Goal: Task Accomplishment & Management: Complete application form

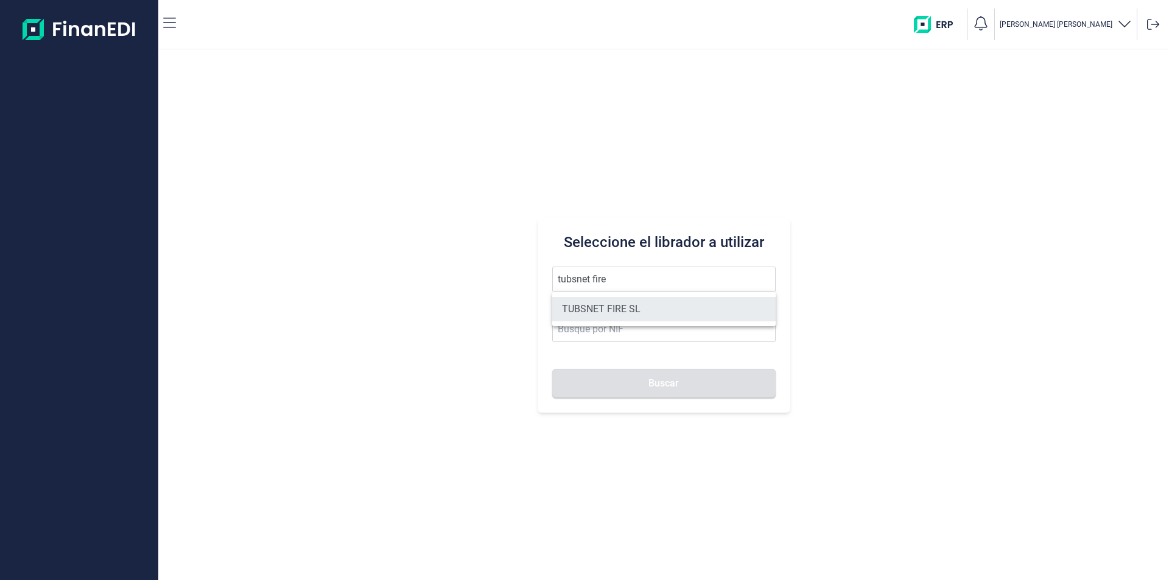
click at [620, 309] on li "TUBSNET FIRE SL" at bounding box center [663, 309] width 223 height 24
type input "TUBSNET FIRE SL"
type input "B67089441"
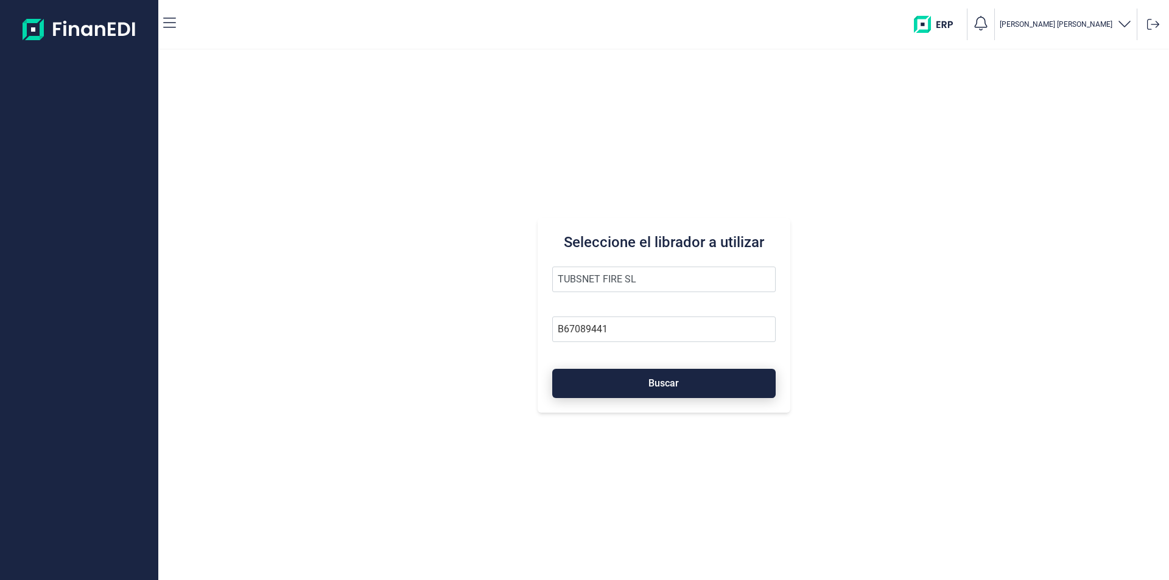
click at [638, 385] on button "Buscar" at bounding box center [663, 383] width 223 height 29
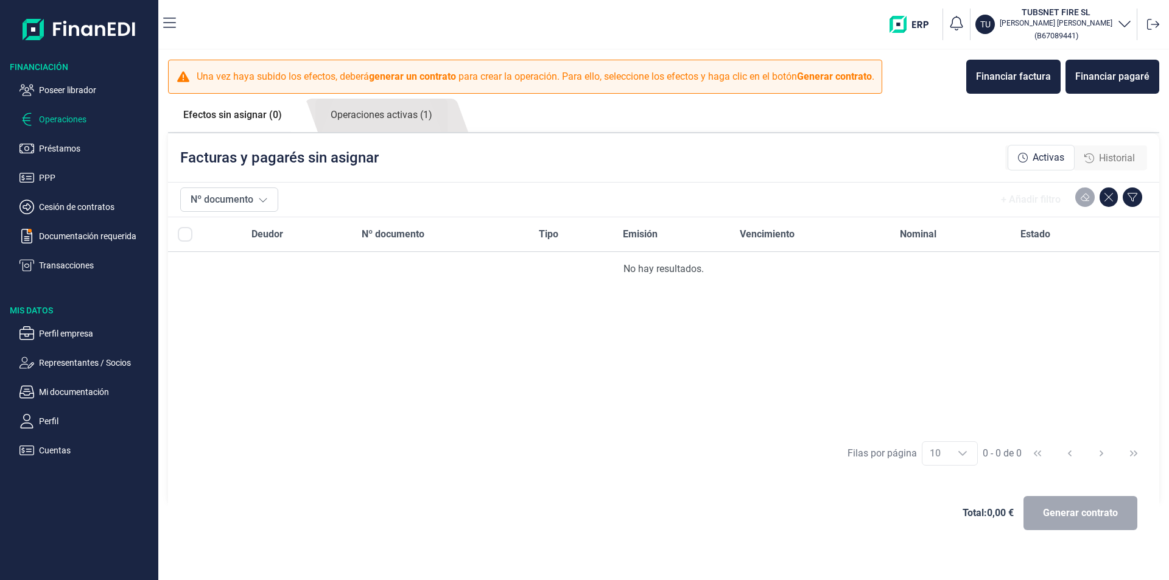
click at [1113, 162] on span "Historial" at bounding box center [1117, 158] width 36 height 15
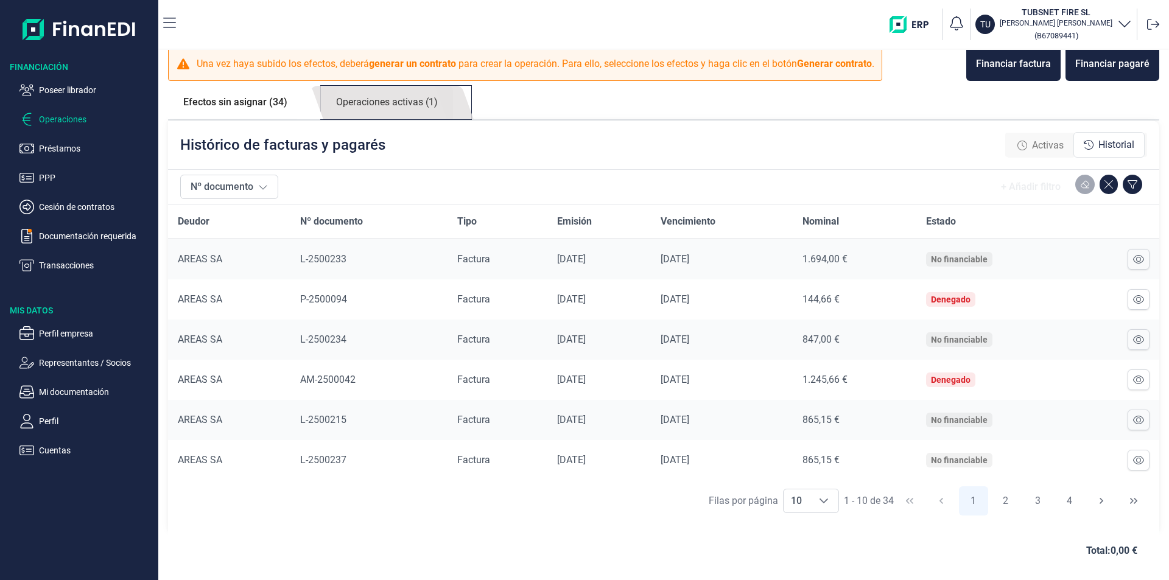
click at [420, 103] on link "Operaciones activas (1)" at bounding box center [387, 102] width 132 height 33
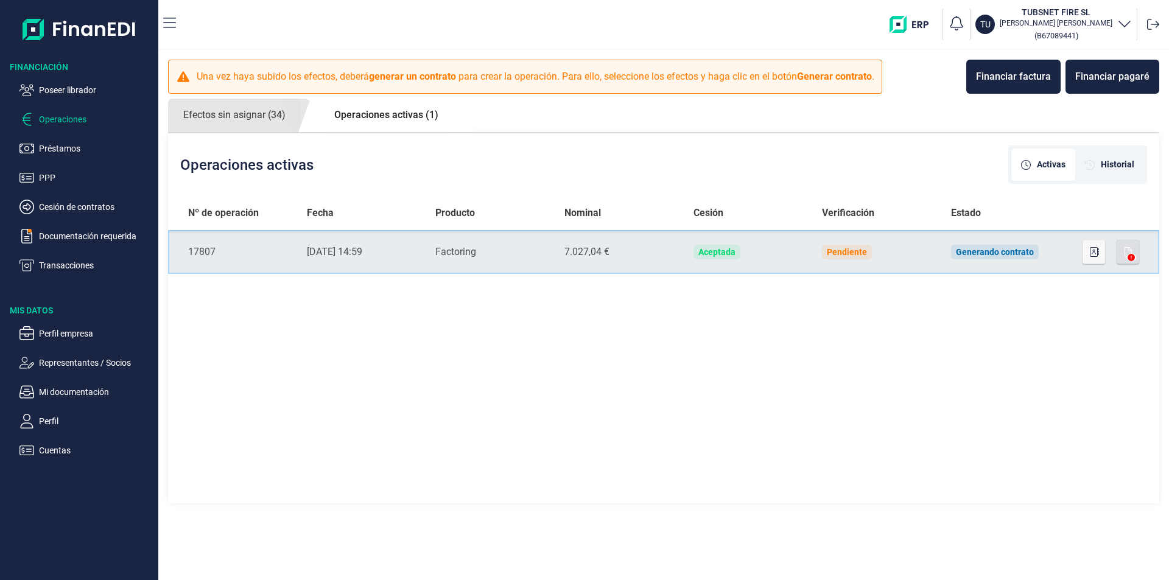
click at [1047, 253] on td "Generando contrato" at bounding box center [1005, 252] width 129 height 44
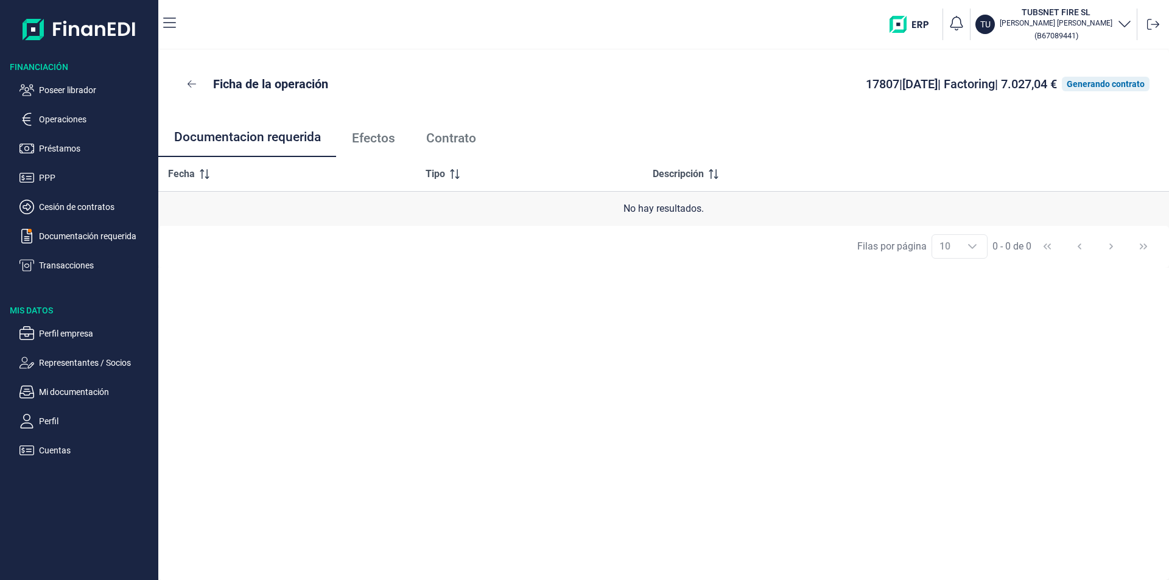
click at [382, 139] on span "Efectos" at bounding box center [373, 138] width 43 height 13
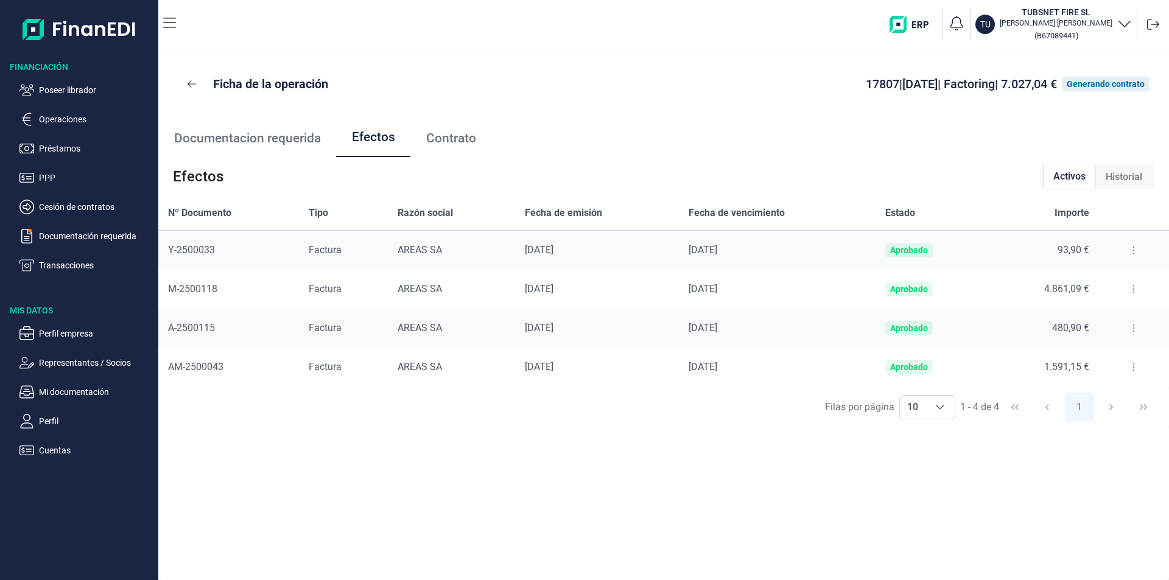
click at [1106, 180] on span "Historial" at bounding box center [1123, 177] width 37 height 15
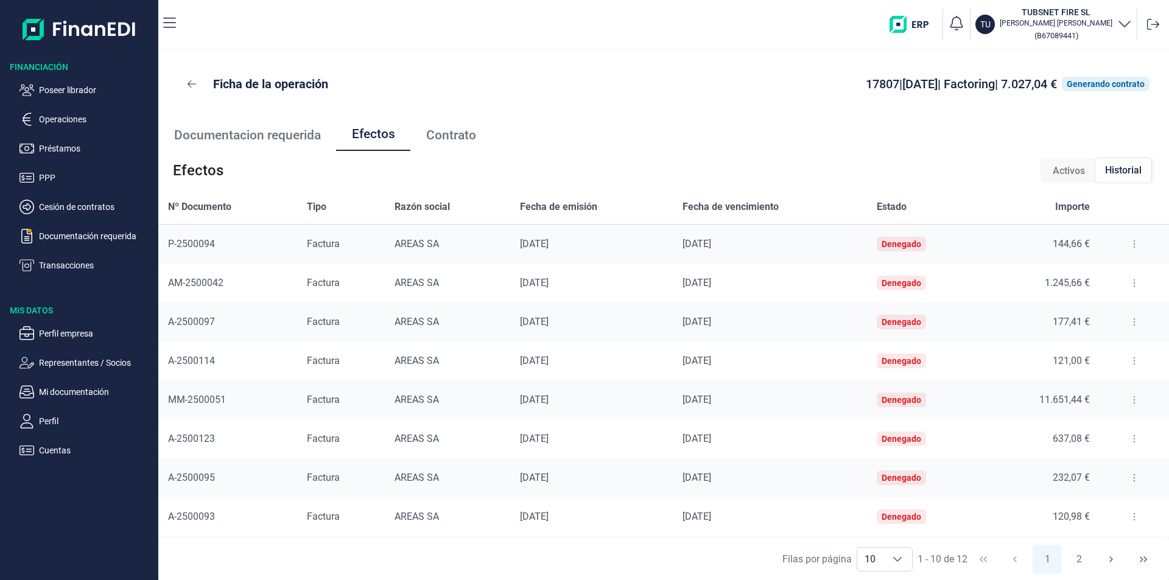
click at [1059, 173] on span "Activos" at bounding box center [1068, 171] width 32 height 15
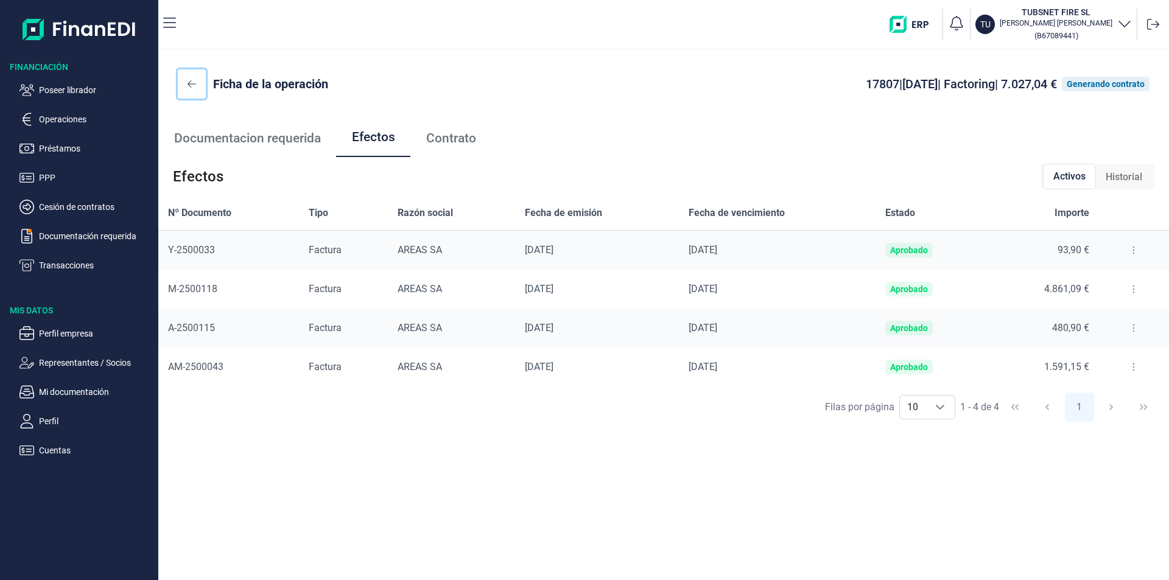
click at [194, 81] on icon at bounding box center [191, 84] width 9 height 10
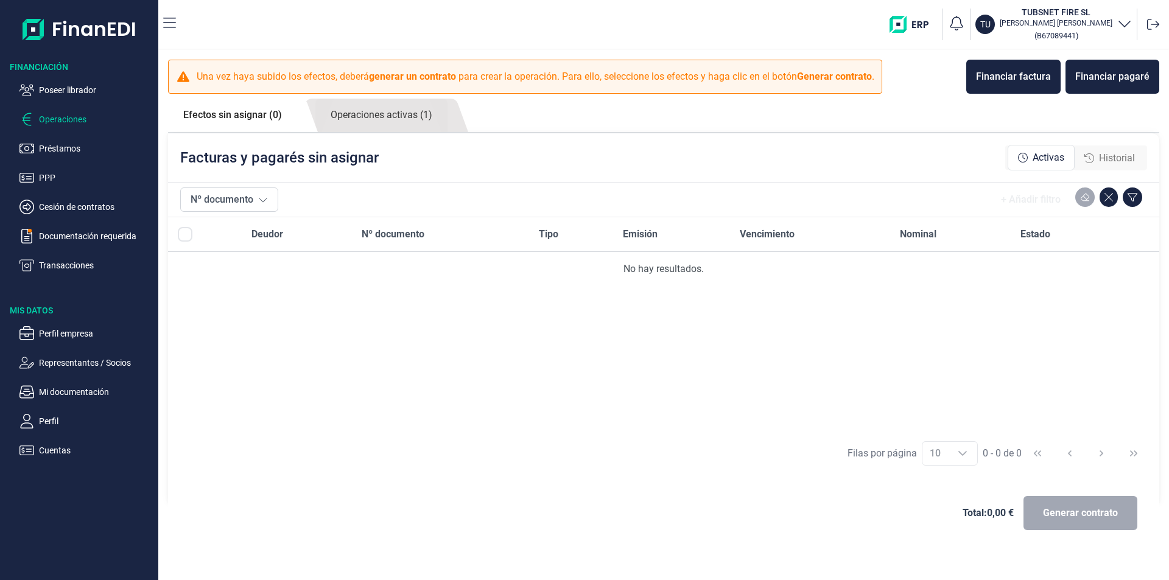
drag, startPoint x: 67, startPoint y: 91, endPoint x: 145, endPoint y: 126, distance: 86.1
click at [68, 91] on p "Poseer librador" at bounding box center [96, 90] width 114 height 15
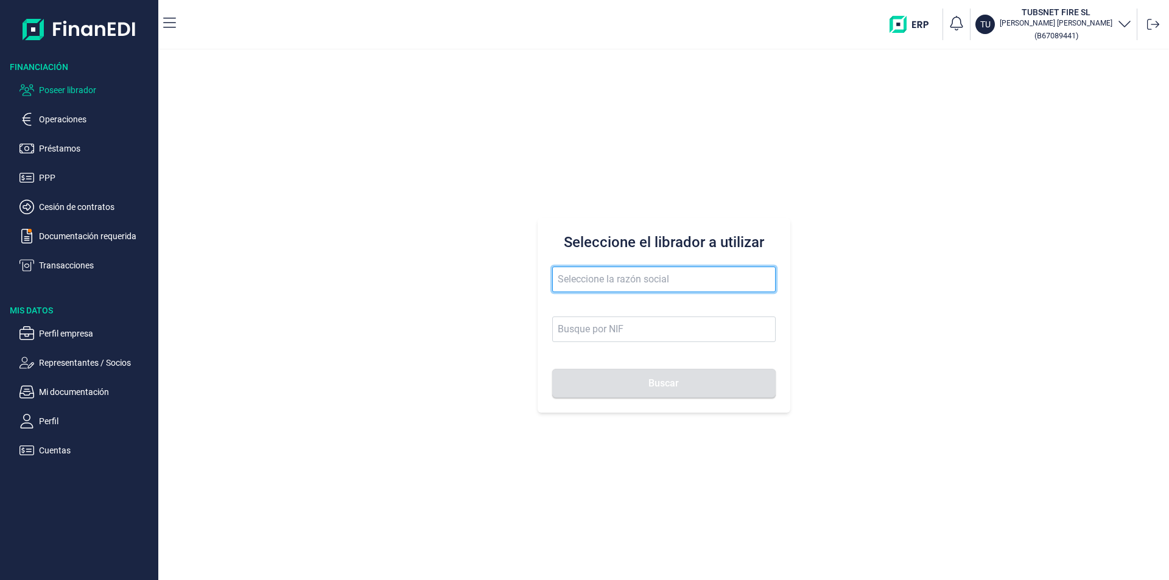
click at [590, 271] on input "text" at bounding box center [663, 280] width 223 height 26
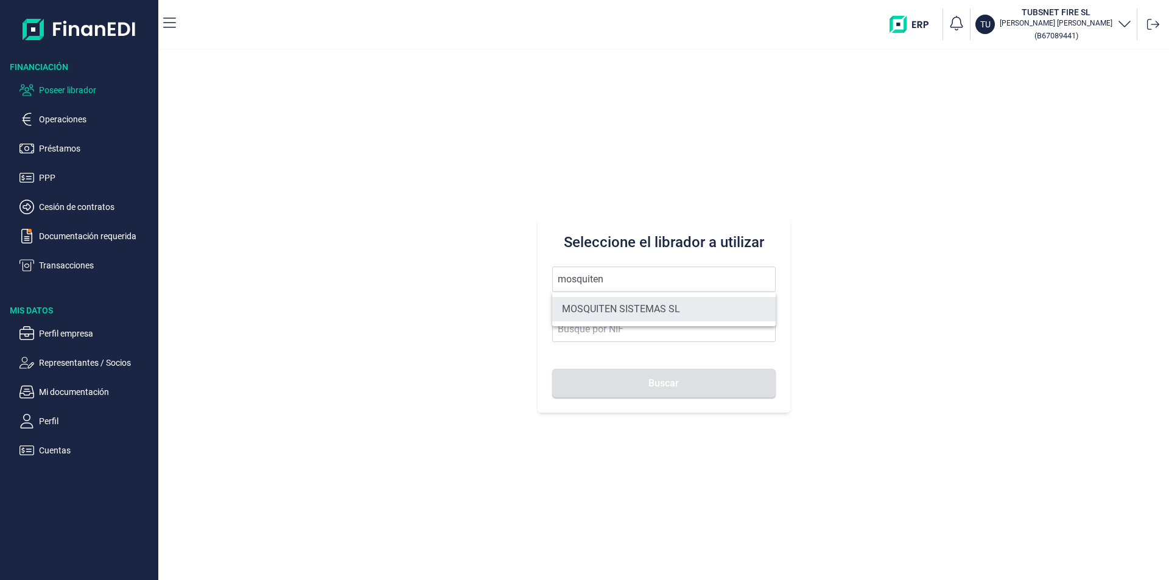
click at [640, 312] on li "MOSQUITEN SISTEMAS SL" at bounding box center [663, 309] width 223 height 24
type input "MOSQUITEN SISTEMAS SL"
type input "B90198250"
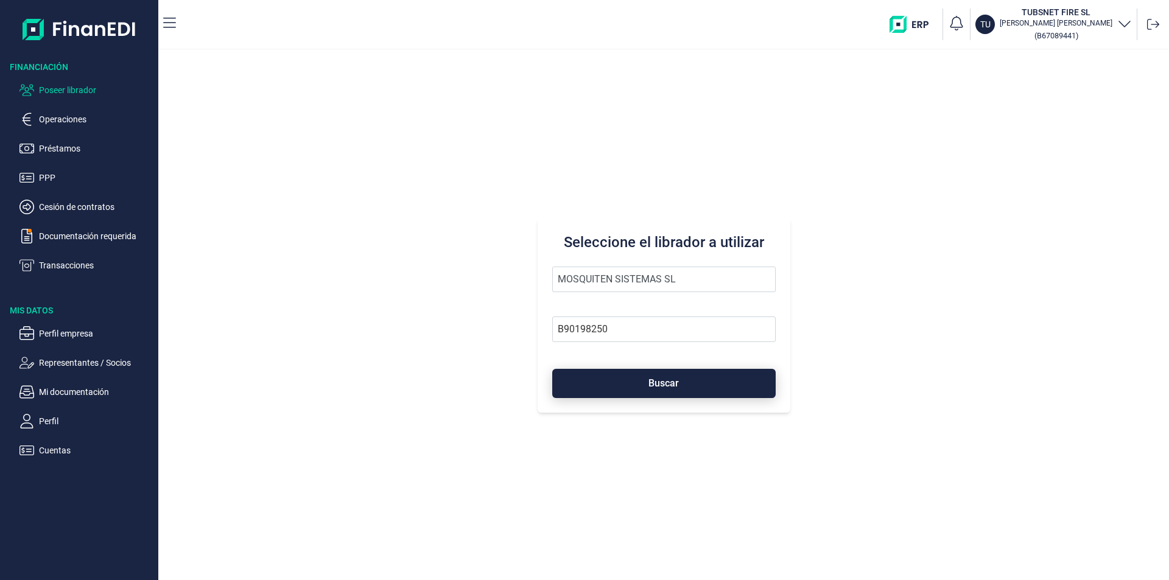
click at [654, 384] on span "Buscar" at bounding box center [663, 383] width 30 height 9
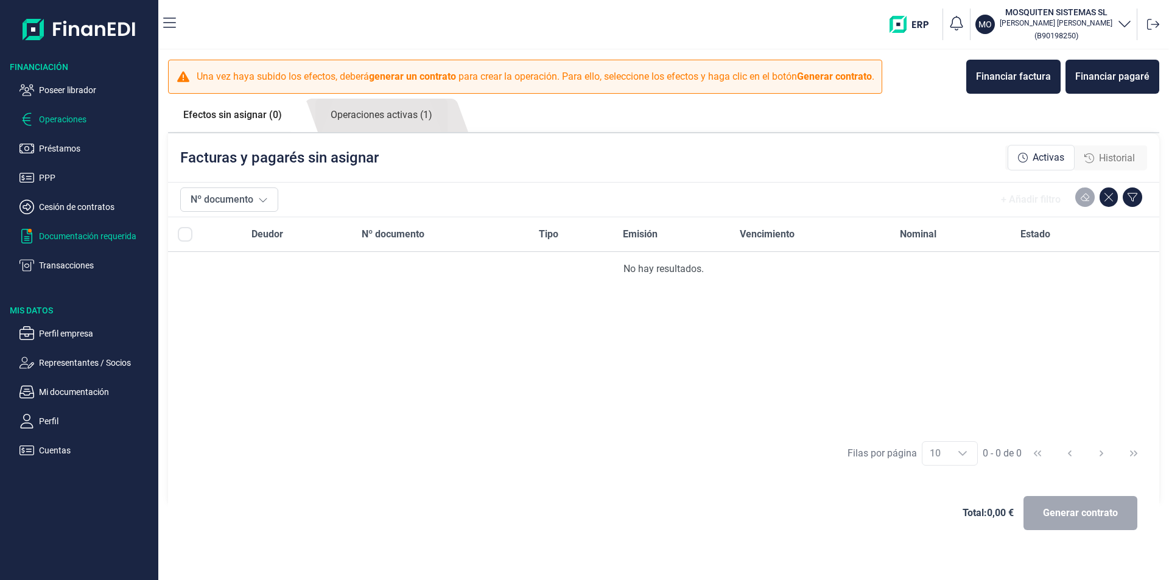
click at [121, 234] on p "Documentación requerida" at bounding box center [96, 236] width 114 height 15
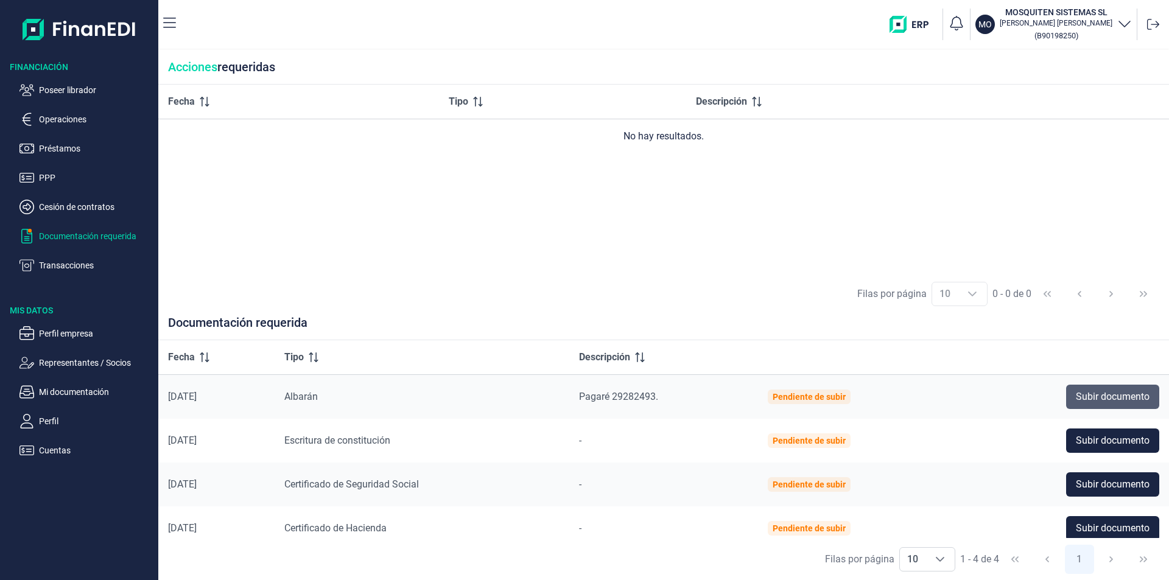
click at [1080, 394] on span "Subir documento" at bounding box center [1112, 397] width 74 height 15
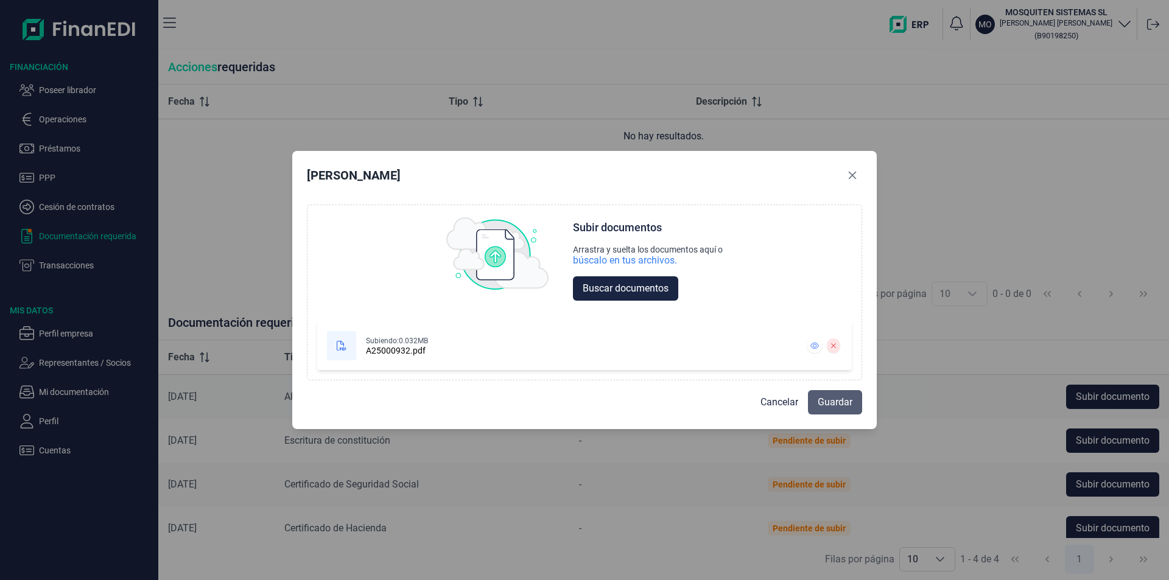
click at [834, 399] on span "Guardar" at bounding box center [834, 402] width 35 height 15
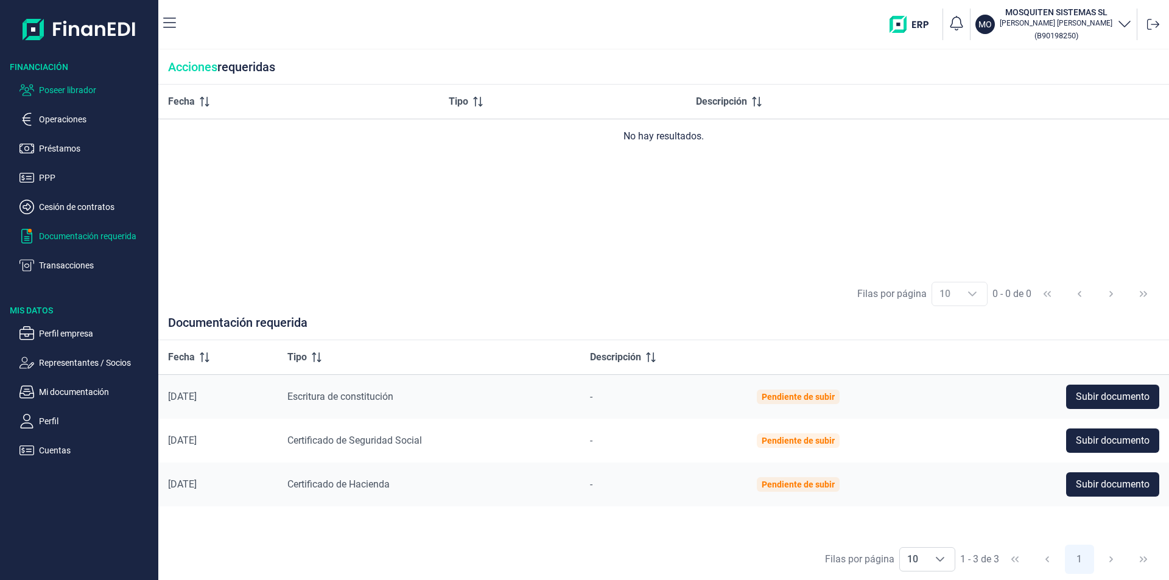
click at [81, 89] on p "Poseer librador" at bounding box center [96, 90] width 114 height 15
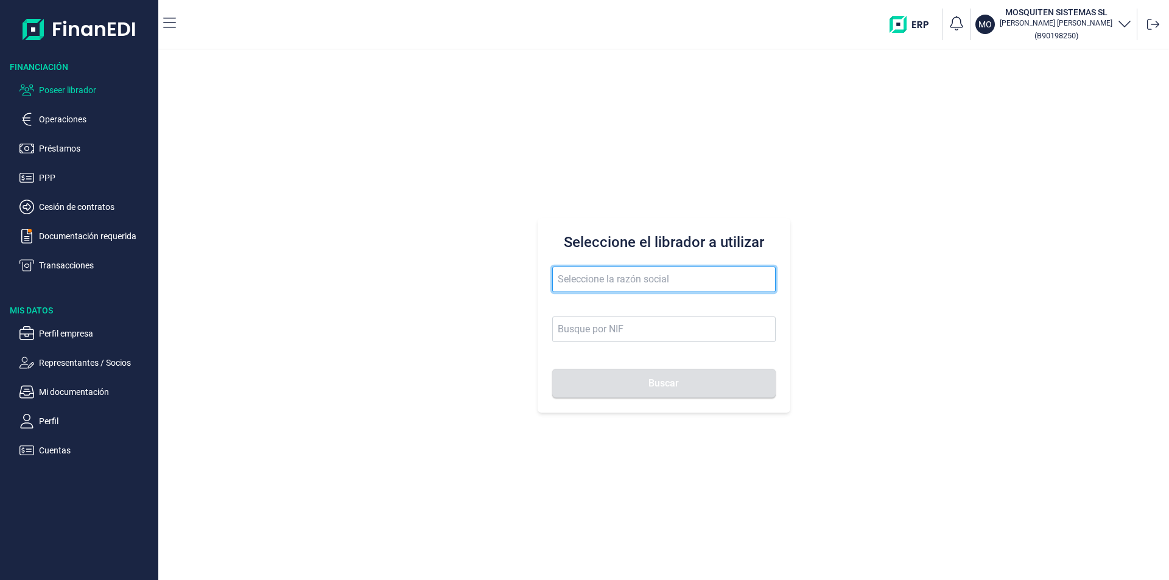
click at [575, 282] on input "text" at bounding box center [663, 280] width 223 height 26
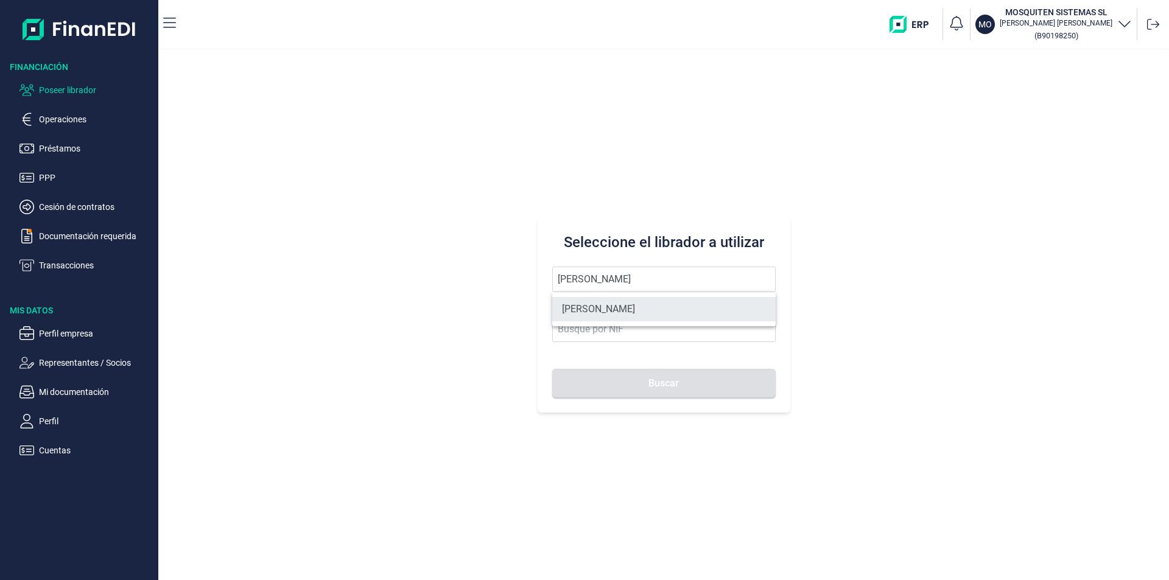
click at [612, 314] on li "[PERSON_NAME]" at bounding box center [663, 309] width 223 height 24
type input "[PERSON_NAME]"
type input "60520338R"
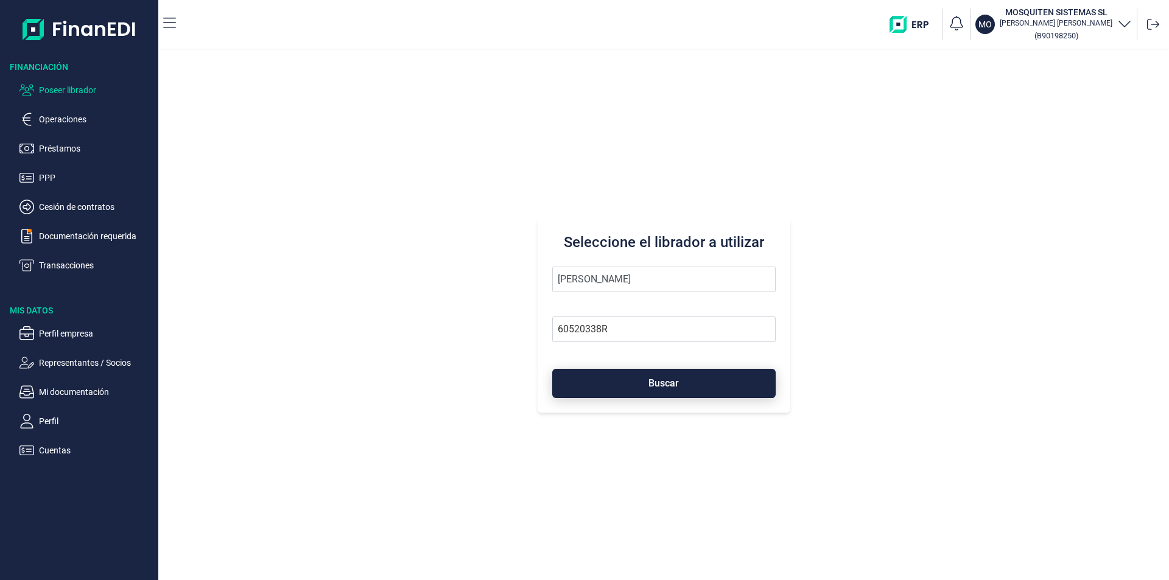
click at [618, 387] on button "Buscar" at bounding box center [663, 383] width 223 height 29
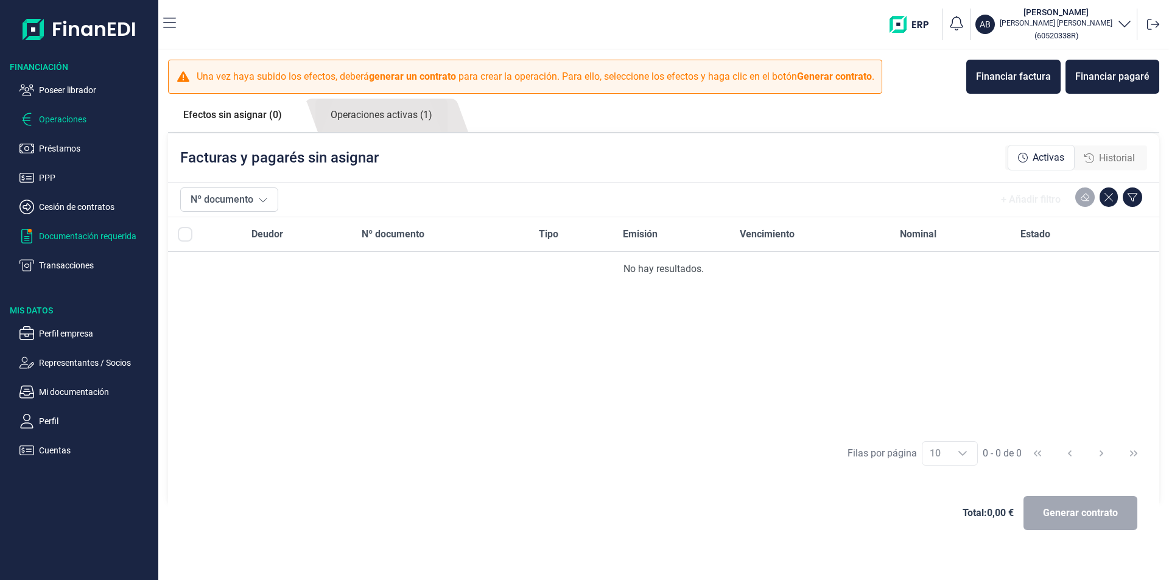
click at [75, 237] on p "Documentación requerida" at bounding box center [96, 236] width 114 height 15
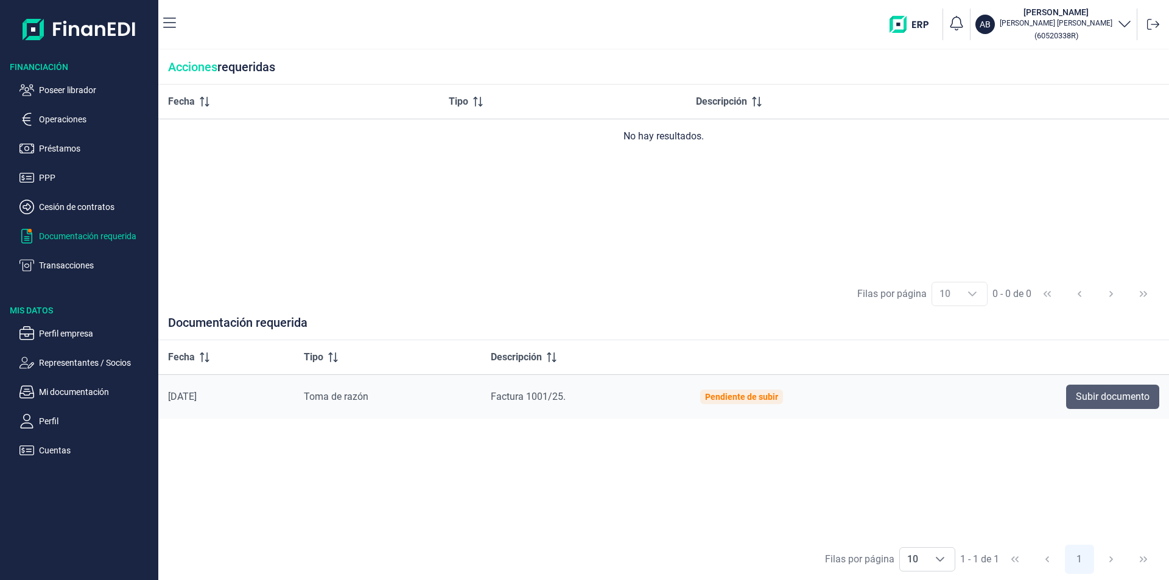
click at [1088, 396] on span "Subir documento" at bounding box center [1112, 397] width 74 height 15
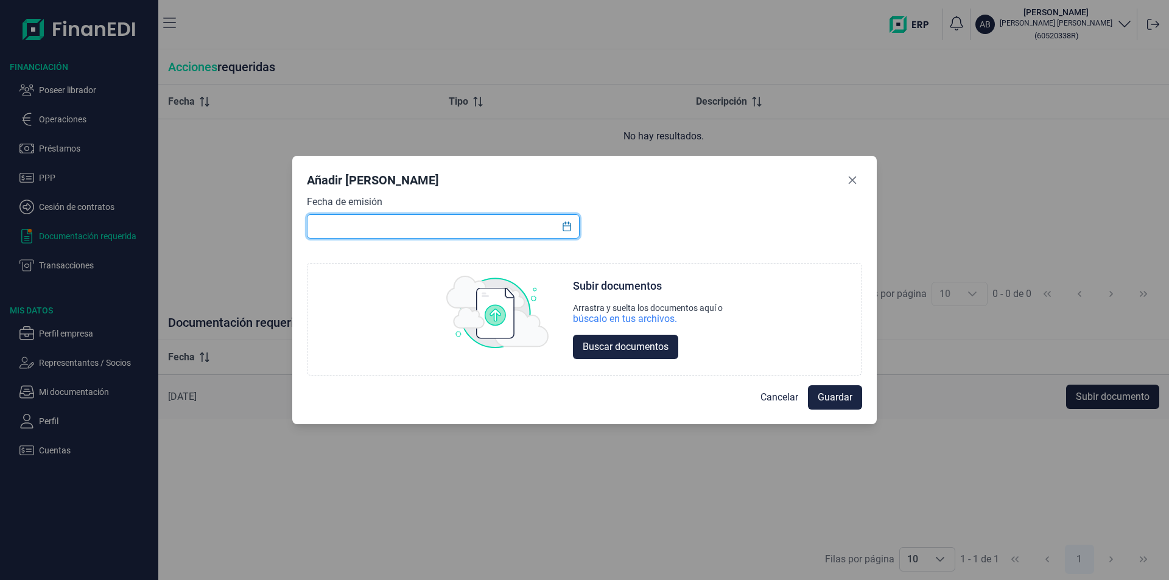
click at [341, 221] on input "text" at bounding box center [443, 226] width 273 height 24
click at [347, 228] on input "text" at bounding box center [443, 226] width 273 height 24
type input "[DATE]"
click at [602, 348] on span "Buscar documentos" at bounding box center [625, 347] width 86 height 15
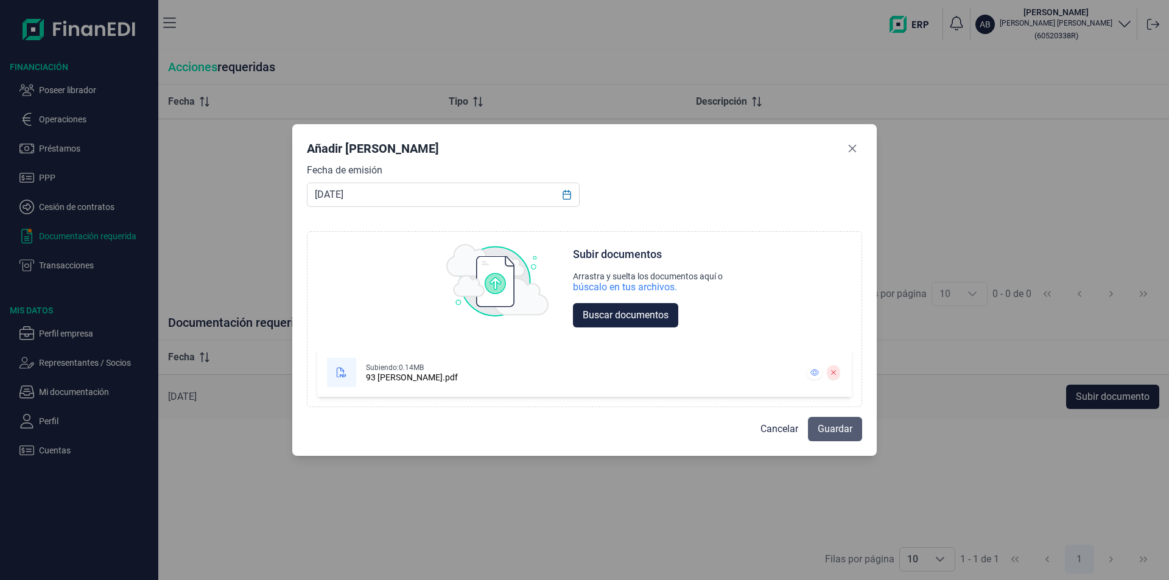
click at [828, 427] on span "Guardar" at bounding box center [834, 429] width 35 height 15
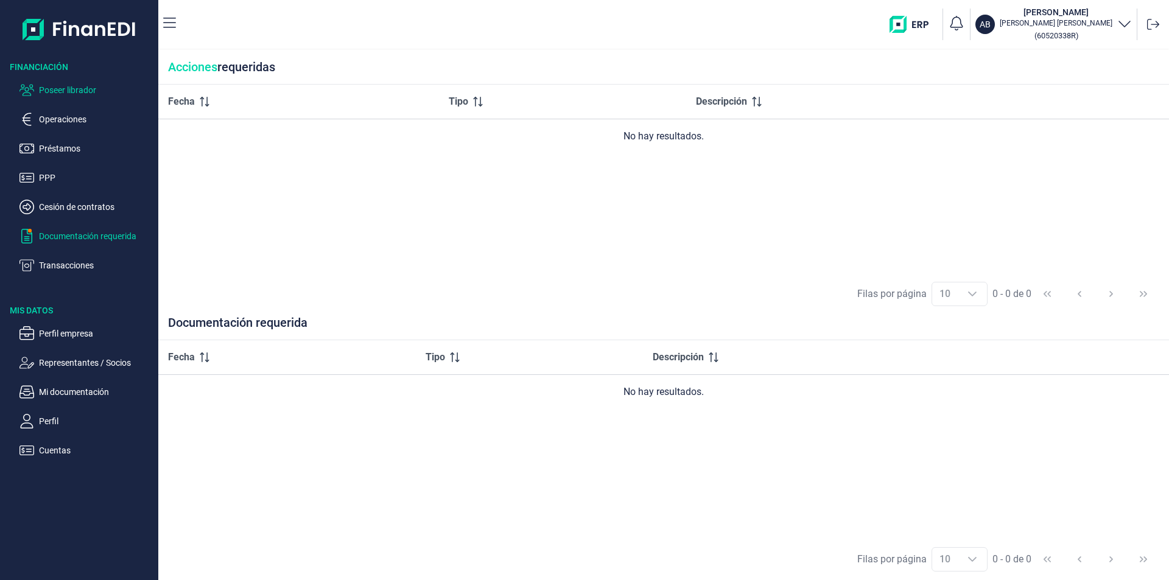
click at [74, 89] on p "Poseer librador" at bounding box center [96, 90] width 114 height 15
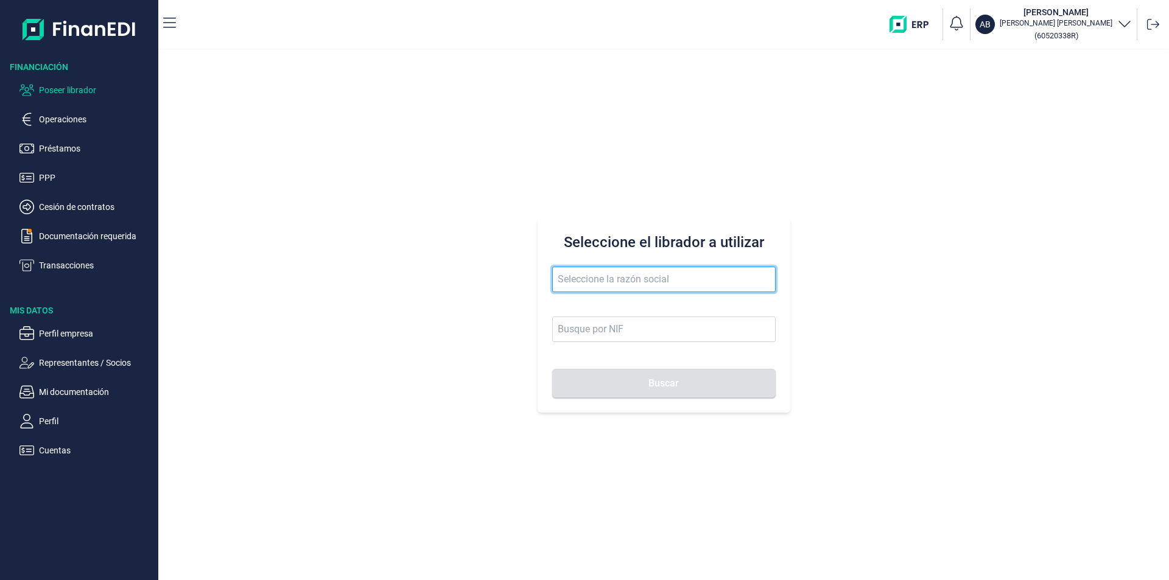
click at [569, 278] on input "text" at bounding box center [663, 280] width 223 height 26
type input "ilproal al"
drag, startPoint x: 603, startPoint y: 278, endPoint x: 546, endPoint y: 280, distance: 57.3
click at [546, 280] on div "Seleccione el librador a utilizar ilproal al Buscar" at bounding box center [663, 315] width 253 height 195
click at [556, 280] on input "text" at bounding box center [663, 280] width 223 height 26
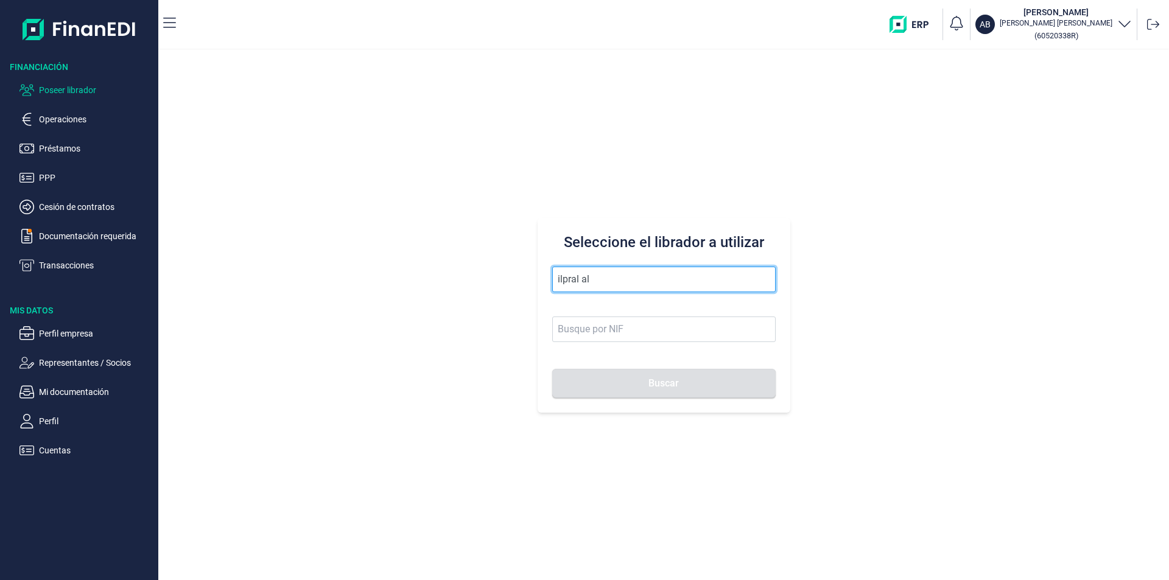
drag, startPoint x: 597, startPoint y: 278, endPoint x: 554, endPoint y: 275, distance: 42.7
click at [554, 275] on input "ilpral al" at bounding box center [663, 280] width 223 height 26
click at [560, 279] on input "iproal al" at bounding box center [663, 280] width 223 height 26
type input "ilproal al"
click at [618, 279] on input "ilproal al" at bounding box center [663, 280] width 223 height 26
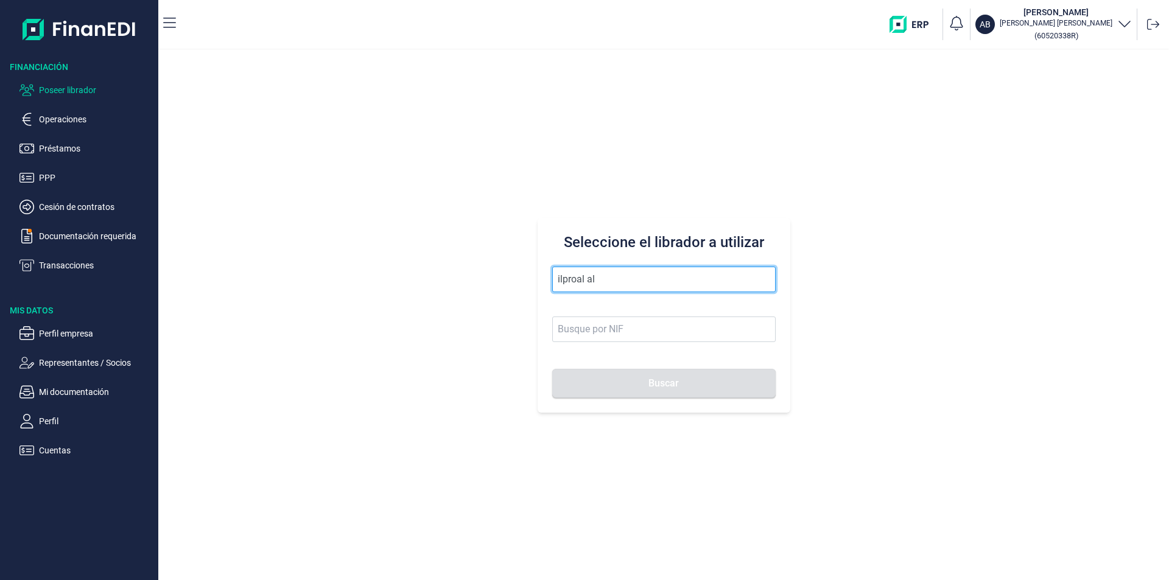
drag, startPoint x: 618, startPoint y: 279, endPoint x: 531, endPoint y: 268, distance: 87.7
click at [531, 268] on div "Seleccione el librador a utilizar ilproal al Buscar" at bounding box center [663, 315] width 1010 height 530
click at [578, 281] on input "text" at bounding box center [663, 280] width 223 height 26
type input "l"
click at [575, 276] on input "text" at bounding box center [663, 280] width 223 height 26
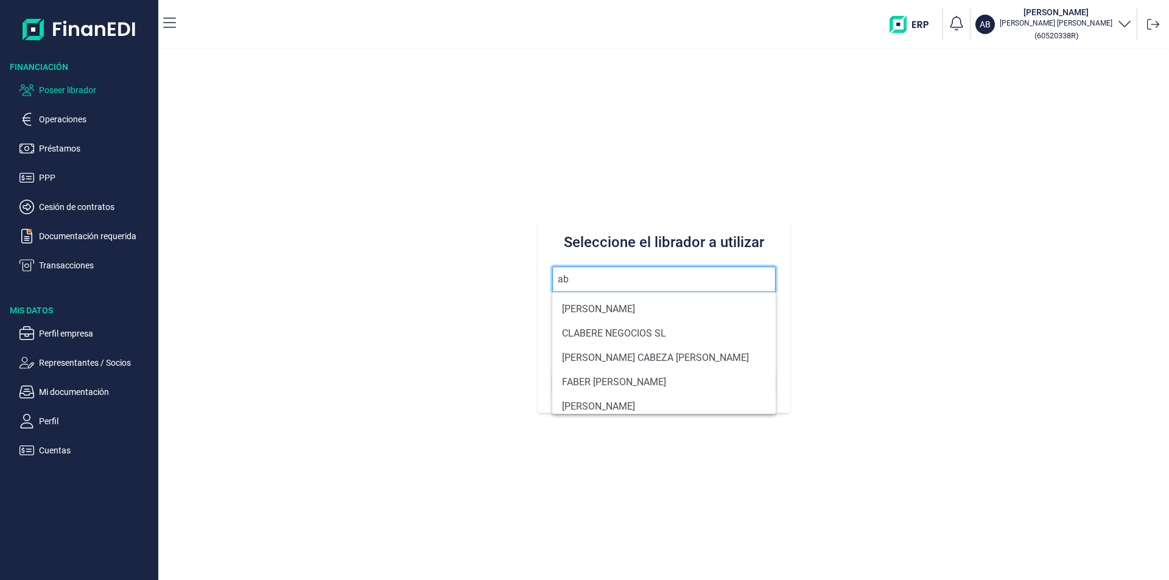
type input "a"
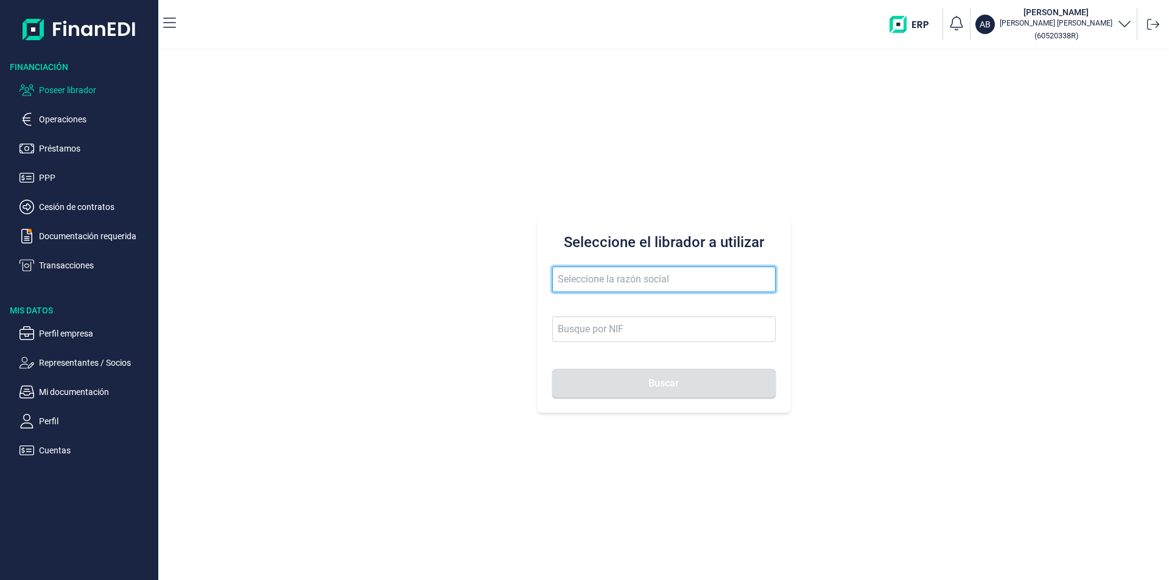
click at [582, 279] on input "text" at bounding box center [663, 280] width 223 height 26
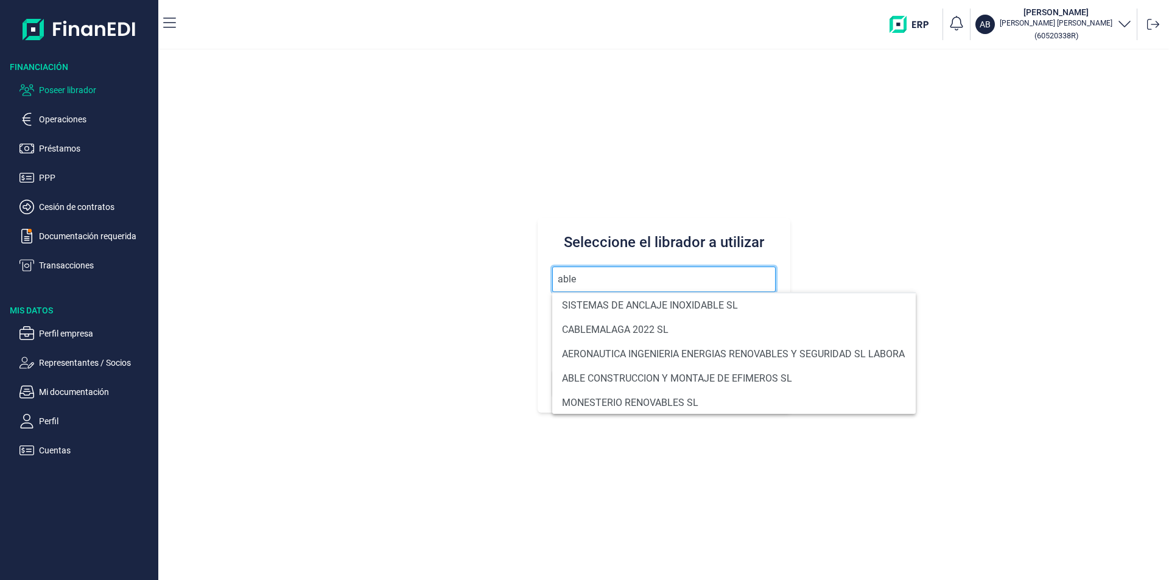
scroll to position [122, 0]
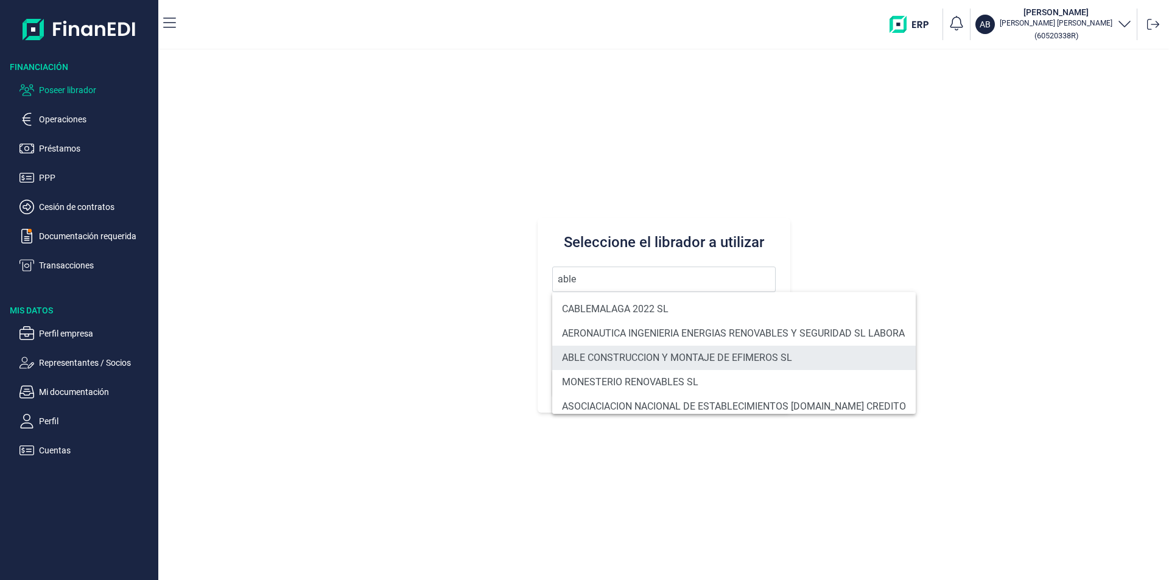
click at [606, 360] on li "ABLE CONSTRUCCION Y MONTAJE DE EFIMEROS SL" at bounding box center [733, 358] width 363 height 24
type input "ABLE CONSTRUCCION Y MONTAJE DE EFIMEROS SL"
type input "B85402501"
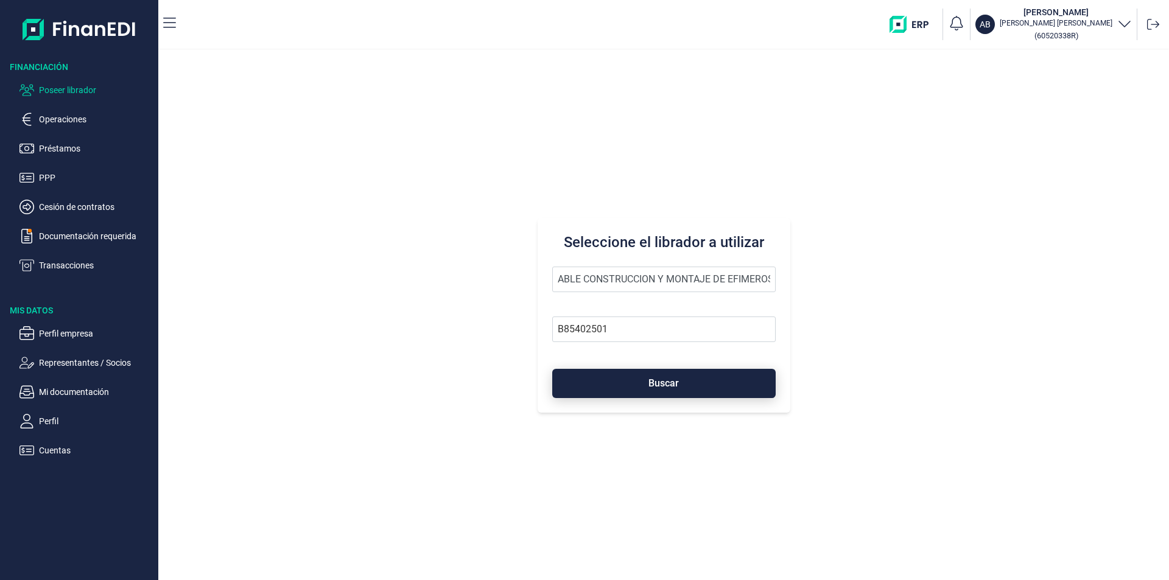
click at [636, 385] on button "Buscar" at bounding box center [663, 383] width 223 height 29
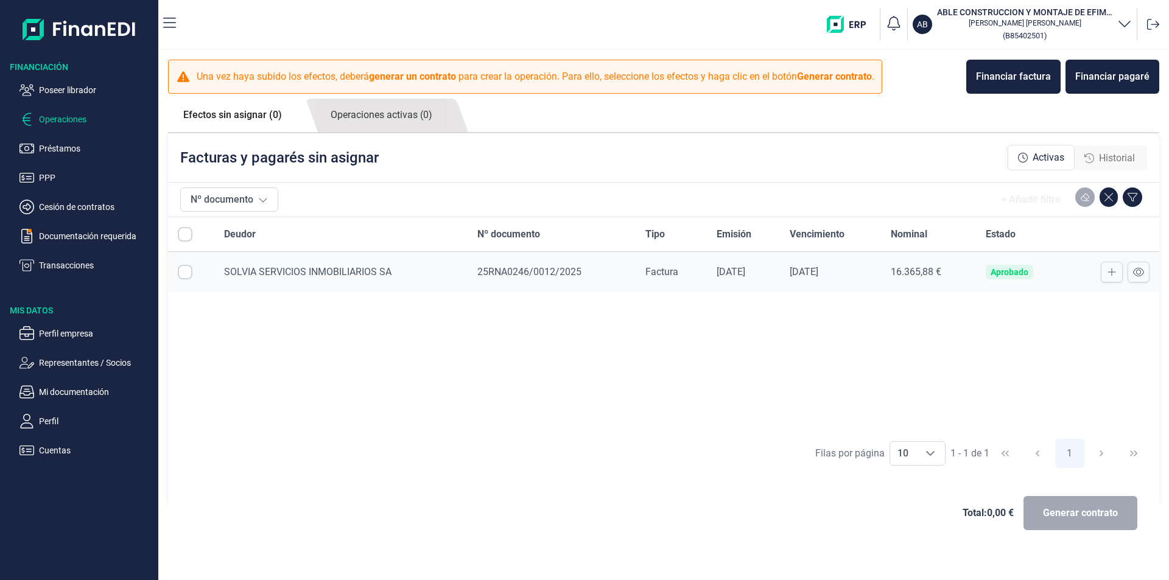
checkbox input "true"
click at [1119, 163] on span "Historial" at bounding box center [1117, 158] width 36 height 15
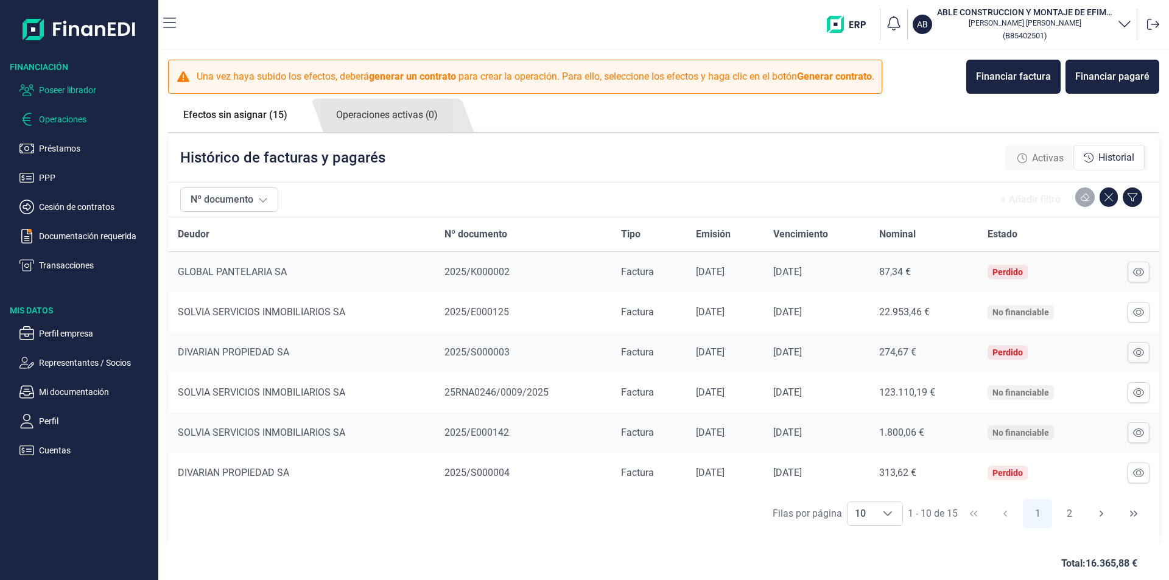
click at [69, 87] on p "Poseer librador" at bounding box center [96, 90] width 114 height 15
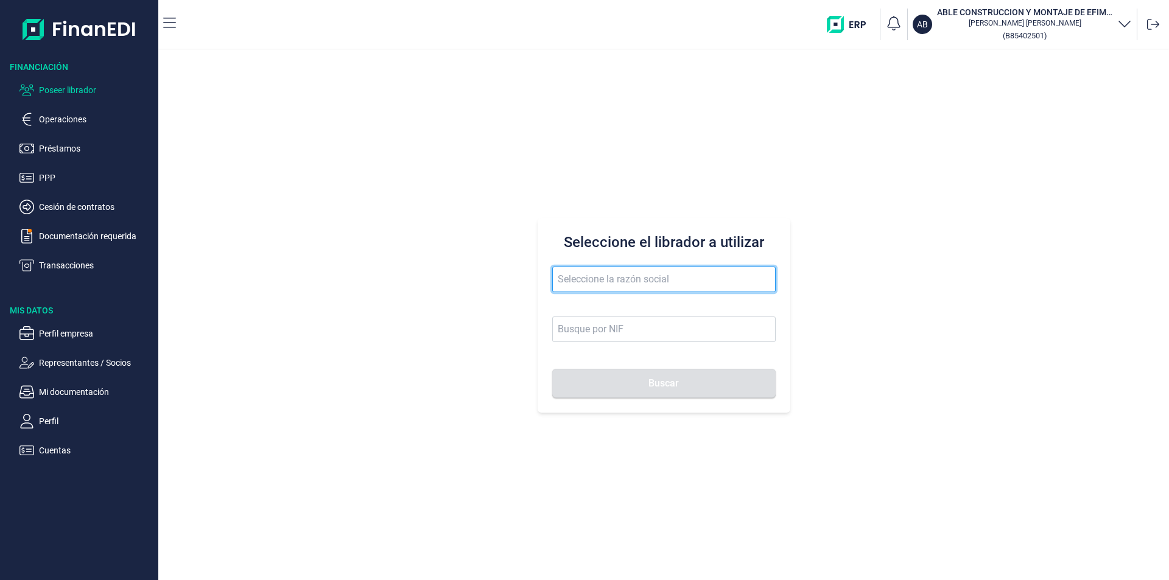
click at [599, 281] on input "text" at bounding box center [663, 280] width 223 height 26
type input "julesa"
drag, startPoint x: 599, startPoint y: 281, endPoint x: 545, endPoint y: 279, distance: 53.6
click at [545, 279] on div "Seleccione el librador a utilizar [PERSON_NAME]" at bounding box center [663, 315] width 253 height 195
click at [593, 276] on input "text" at bounding box center [663, 280] width 223 height 26
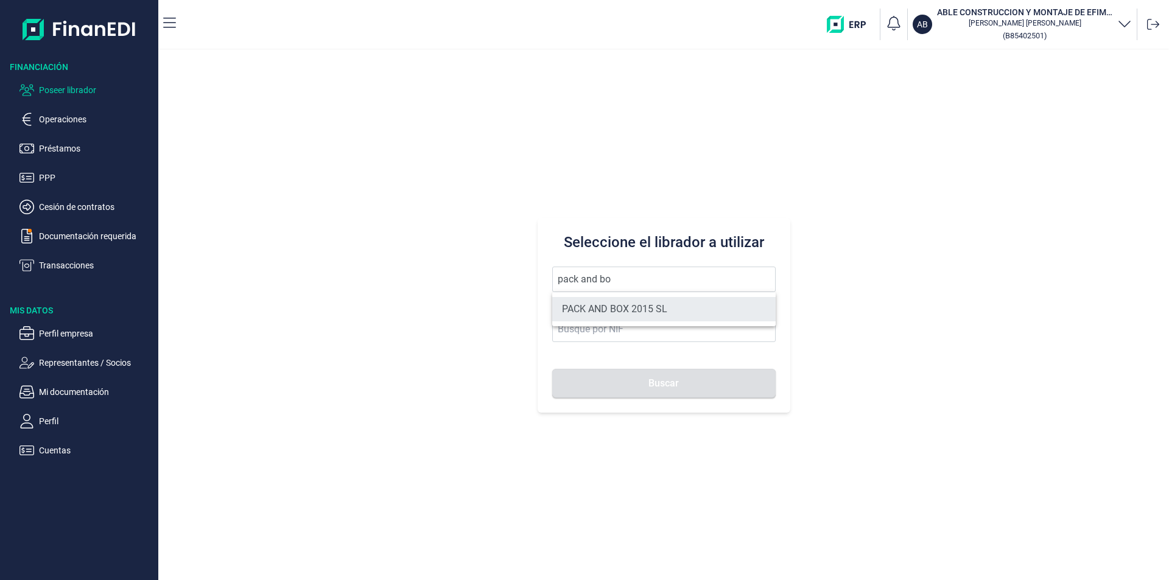
click at [639, 309] on li "PACK AND BOX 2015 SL" at bounding box center [663, 309] width 223 height 24
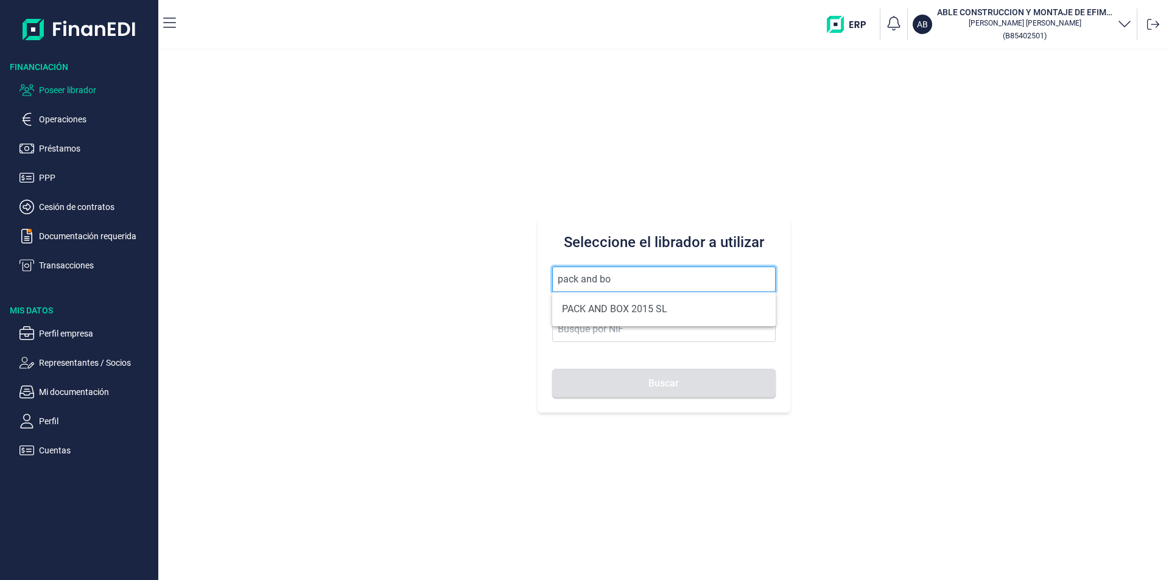
type input "PACK AND BOX 2015 SL"
type input "B66470865"
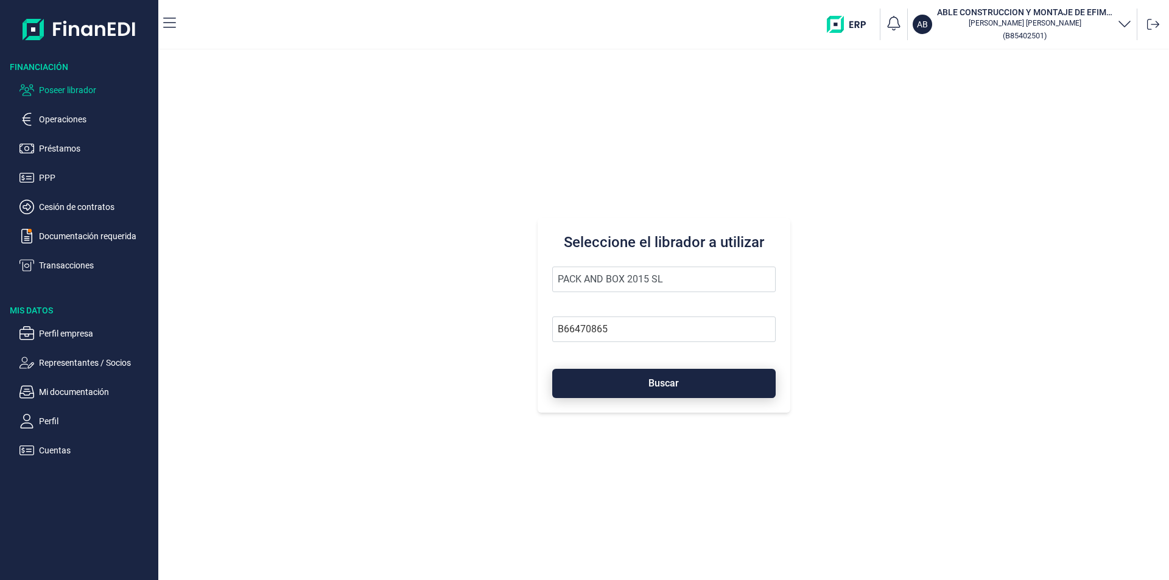
click at [664, 390] on button "Buscar" at bounding box center [663, 383] width 223 height 29
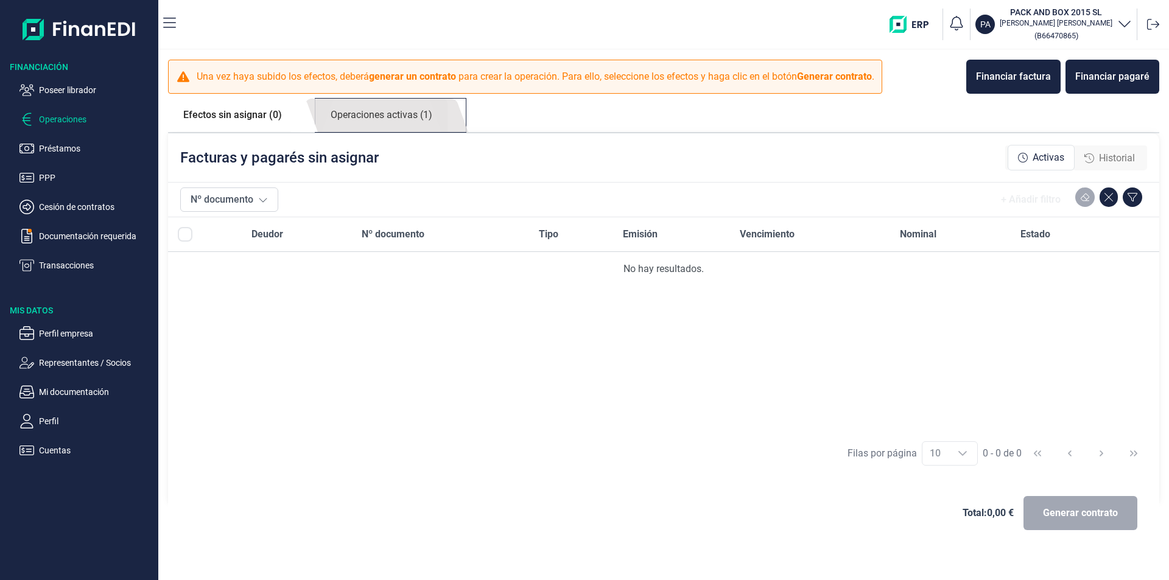
click at [380, 109] on link "Operaciones activas (1)" at bounding box center [381, 115] width 132 height 33
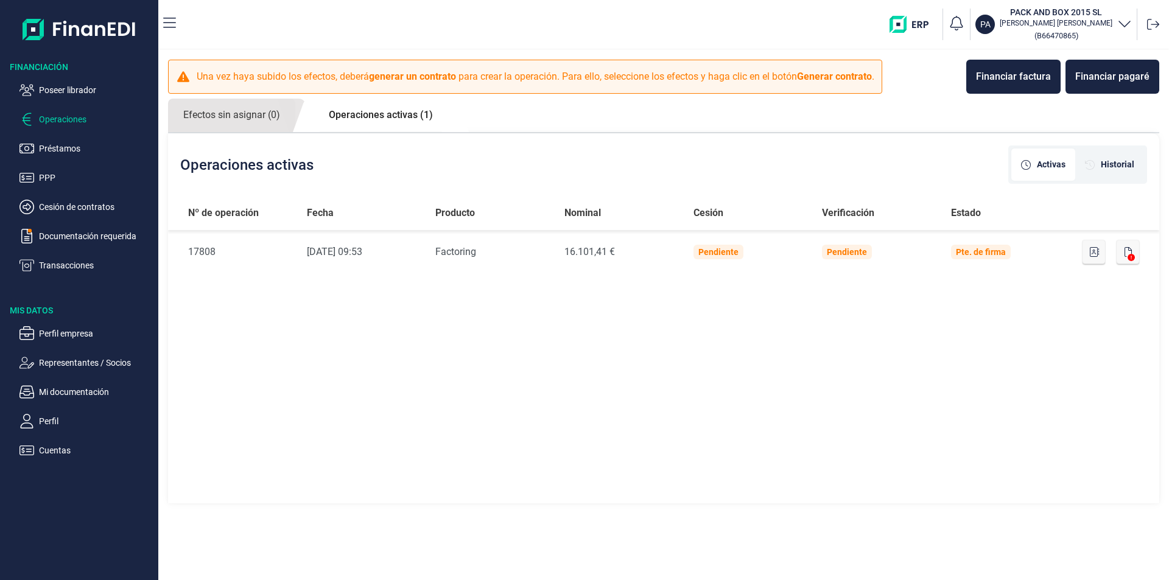
click at [365, 114] on link "Operaciones activas (1)" at bounding box center [380, 115] width 135 height 33
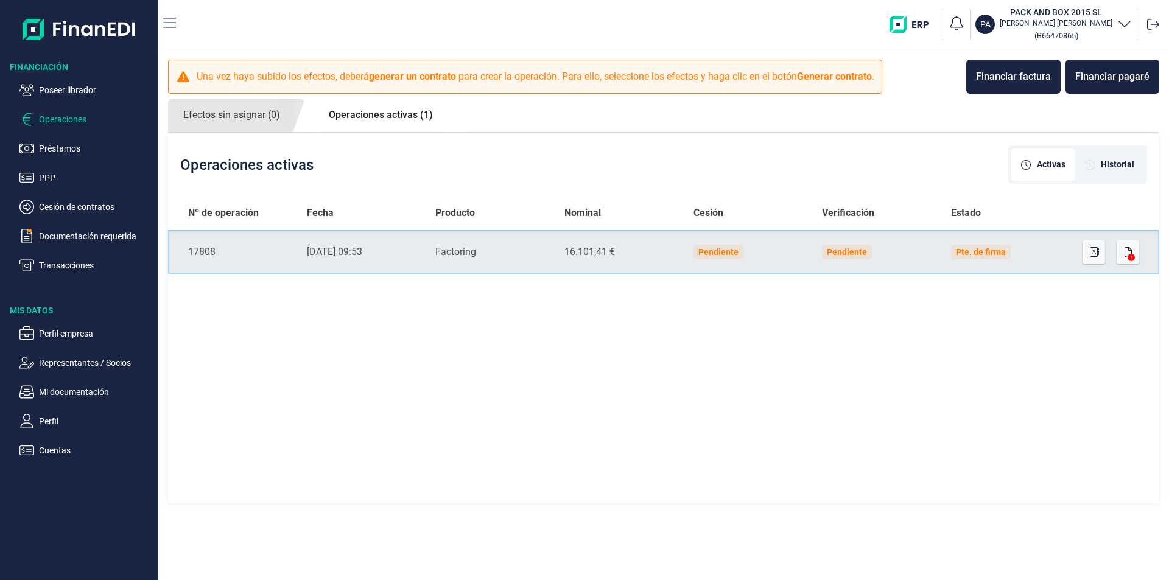
click at [1049, 257] on td "Pte. de firma" at bounding box center [1005, 252] width 129 height 44
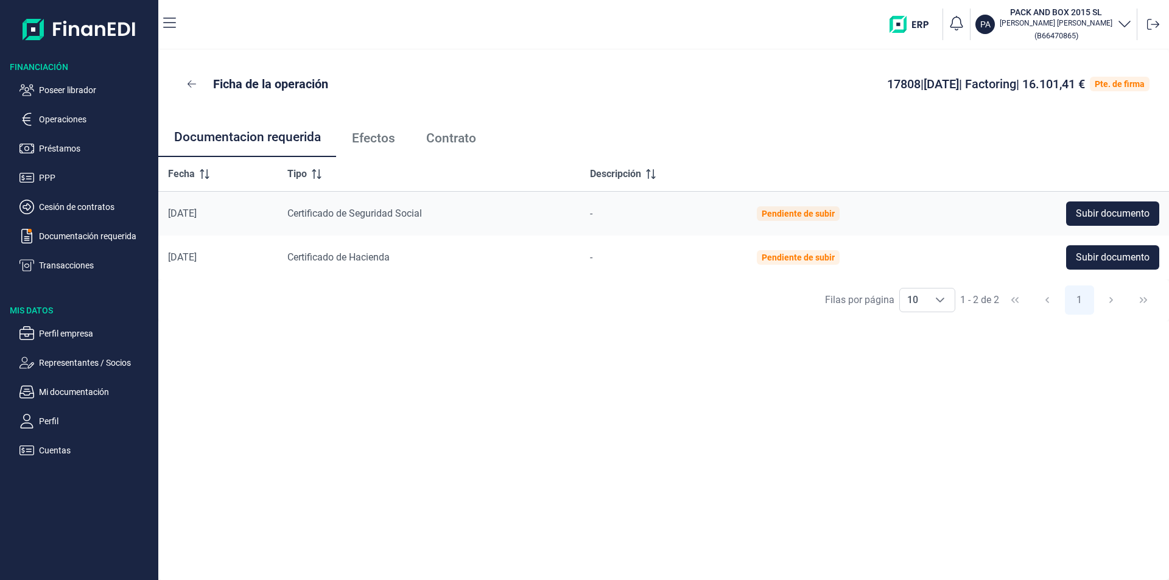
click at [388, 135] on span "Efectos" at bounding box center [373, 138] width 43 height 13
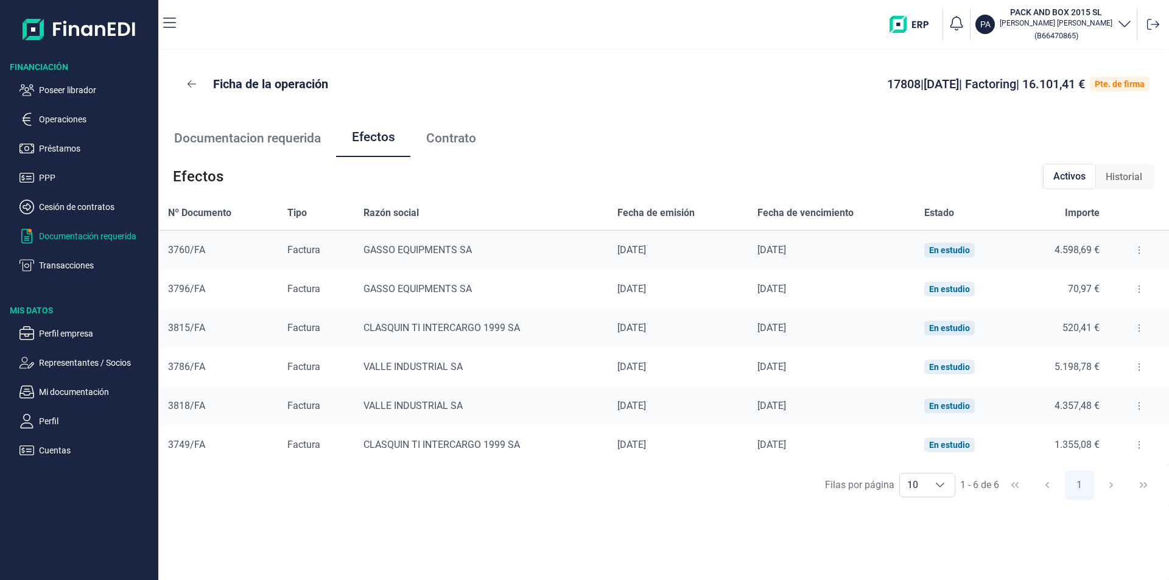
click at [91, 236] on p "Documentación requerida" at bounding box center [96, 236] width 114 height 15
